Goal: Information Seeking & Learning: Learn about a topic

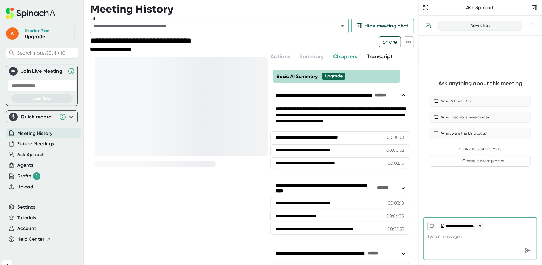
type textarea "x"
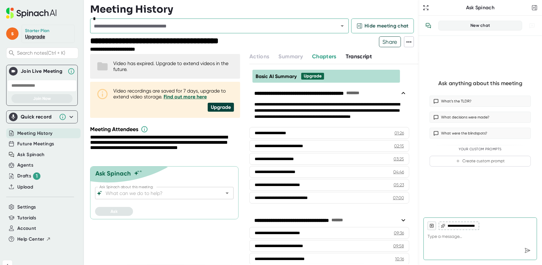
click at [140, 30] on div "*" at bounding box center [219, 26] width 259 height 15
type textarea "x"
click at [345, 28] on icon "Open" at bounding box center [342, 25] width 7 height 7
